Goal: Use online tool/utility: Utilize a website feature to perform a specific function

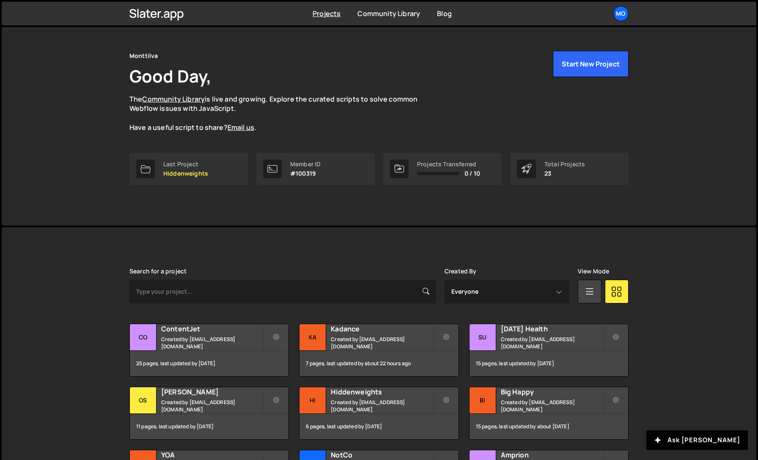
scroll to position [61, 0]
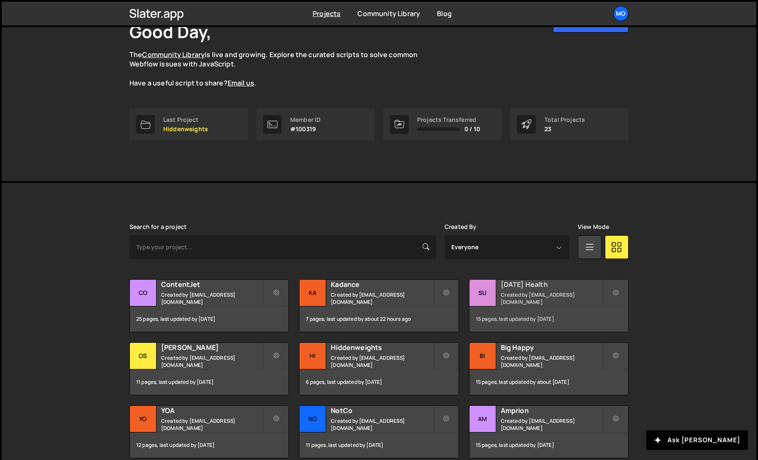
click at [519, 295] on small "Created by hello@monttilva.com" at bounding box center [552, 298] width 102 height 14
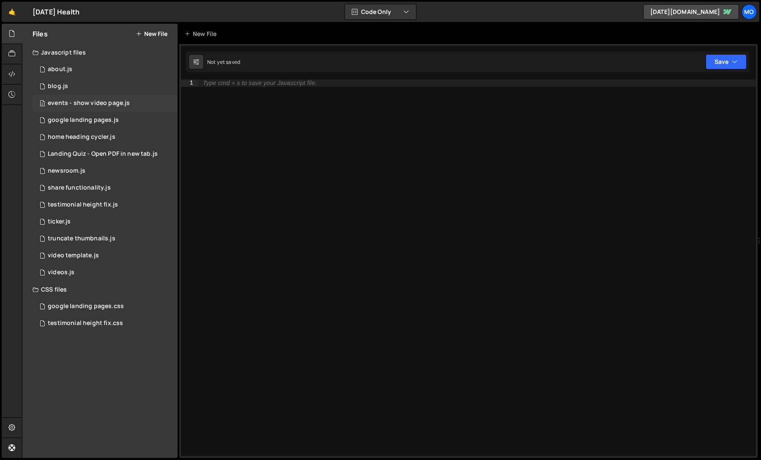
click at [124, 104] on div "events - show video page.js" at bounding box center [89, 103] width 82 height 8
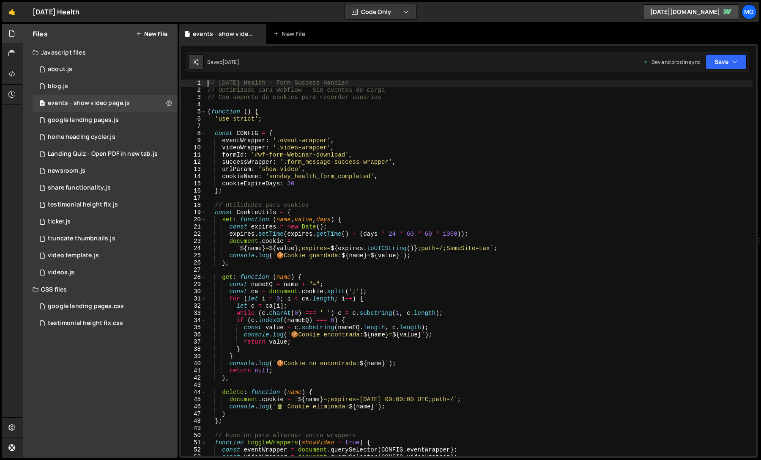
click at [249, 123] on div "// [DATE] Health - Form Success Handler // Optimizado para Webflow - Sin evento…" at bounding box center [479, 274] width 547 height 391
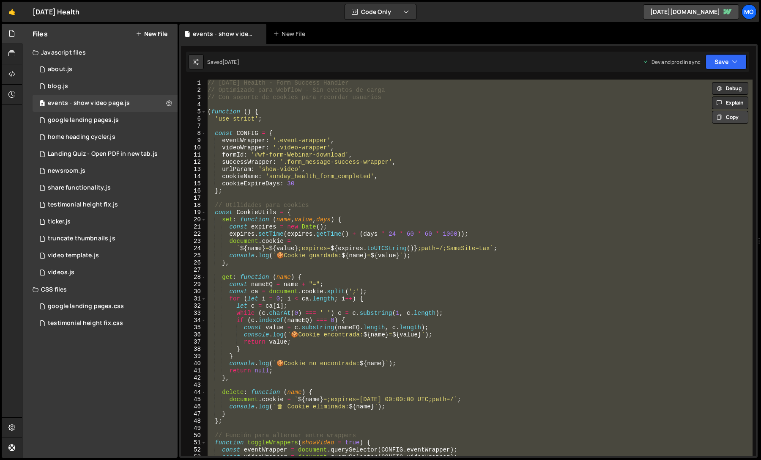
click at [724, 119] on button "Copy" at bounding box center [730, 117] width 36 height 13
click at [323, 235] on div "// [DATE] Health - Form Success Handler // Optimizado para Webflow - Sin evento…" at bounding box center [479, 267] width 547 height 376
click at [729, 101] on button "Explain" at bounding box center [730, 102] width 36 height 13
click at [401, 16] on button "Code + Tools" at bounding box center [380, 11] width 71 height 15
click at [386, 49] on button "Code + Tools" at bounding box center [380, 45] width 71 height 15
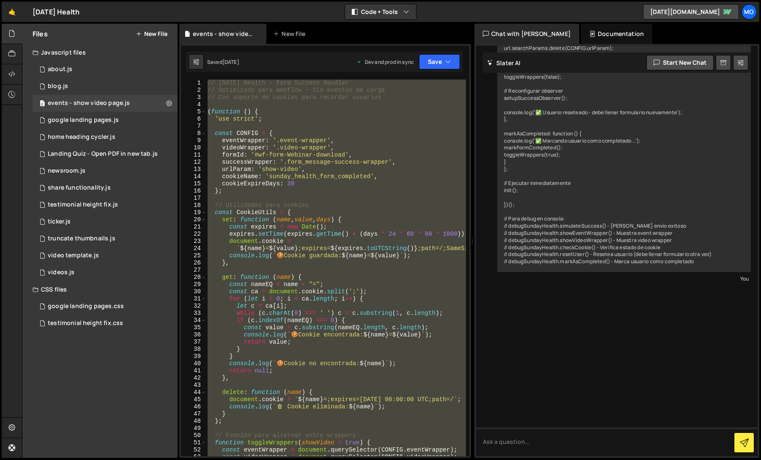
scroll to position [1677, 0]
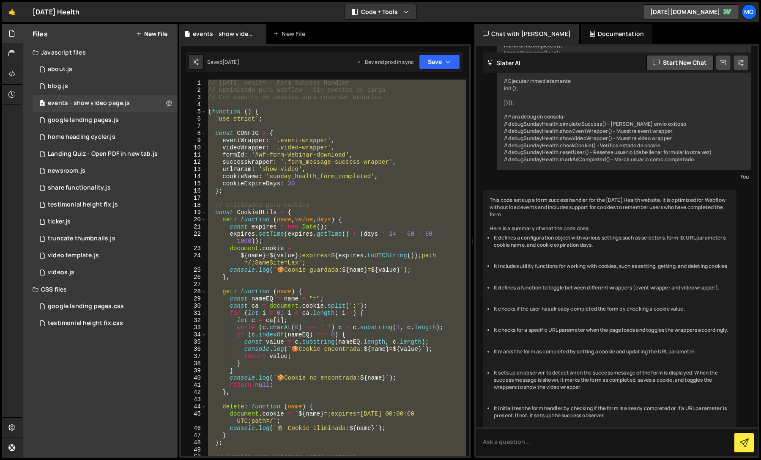
click at [292, 110] on div "// [DATE] Health - Form Success Handler // Optimizado para Webflow - Sin evento…" at bounding box center [336, 267] width 260 height 376
paste textarea "info() - Información sobre el modo actual"
type textarea "// [DOMAIN_NAME]() - Información sobre el modo actual"
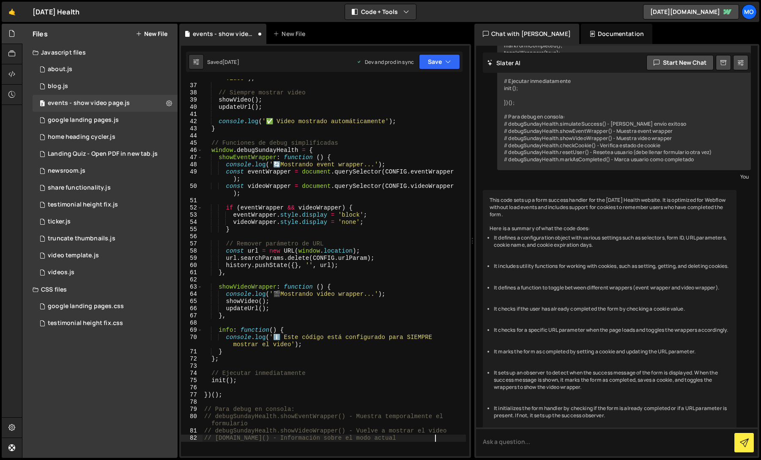
scroll to position [263, 0]
click at [19, 138] on div at bounding box center [12, 241] width 20 height 434
click at [399, 12] on button "Code + Tools" at bounding box center [380, 11] width 71 height 15
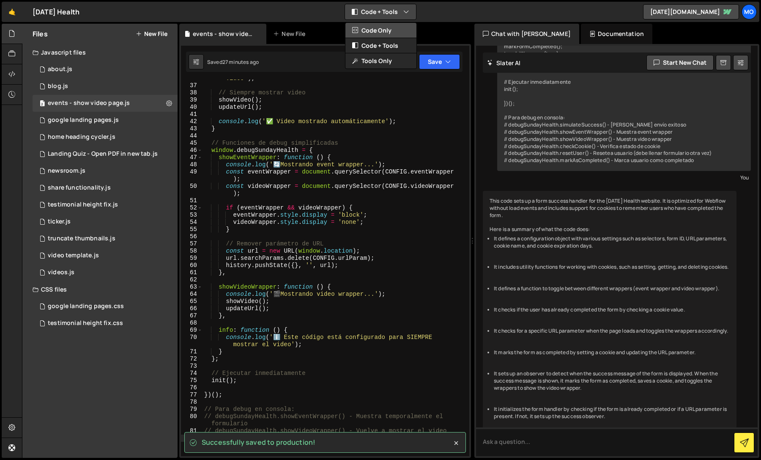
click at [397, 32] on button "Code Only" at bounding box center [380, 30] width 71 height 15
